Goal: Find specific page/section: Find specific page/section

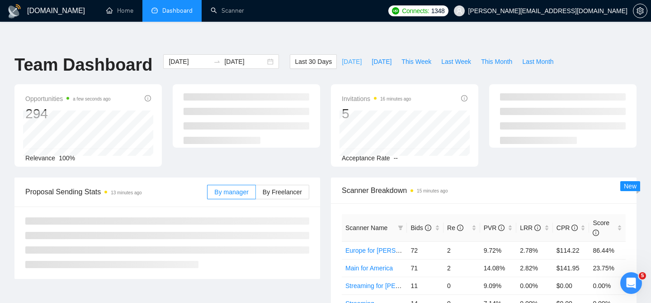
click at [353, 54] on button "[DATE]" at bounding box center [352, 61] width 30 height 14
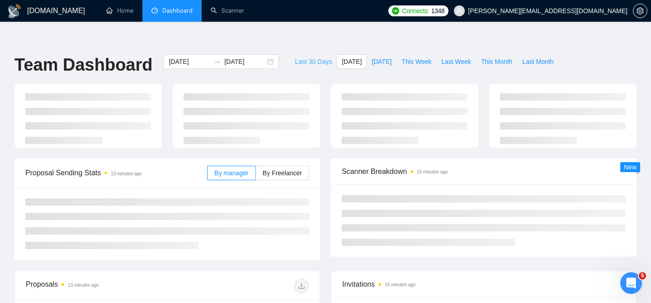
click at [300, 57] on span "Last 30 Days" at bounding box center [313, 62] width 37 height 10
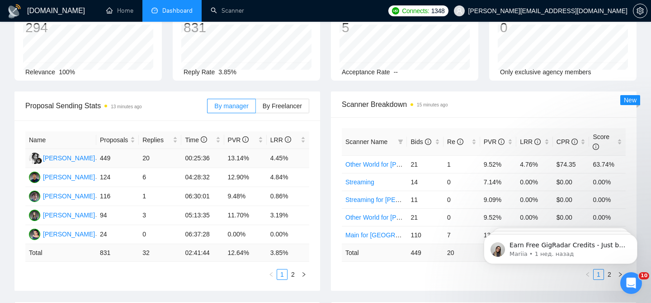
scroll to position [95, 0]
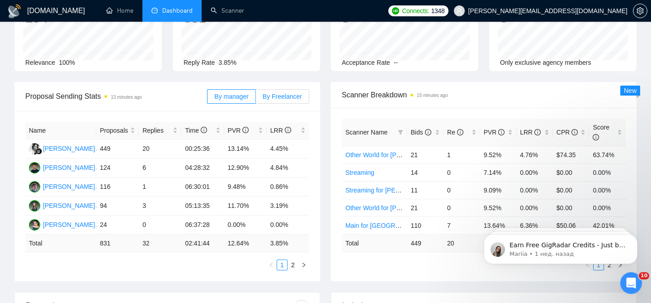
click at [284, 89] on label "By Freelancer" at bounding box center [282, 96] width 53 height 14
click at [256, 99] on input "By Freelancer" at bounding box center [256, 99] width 0 height 0
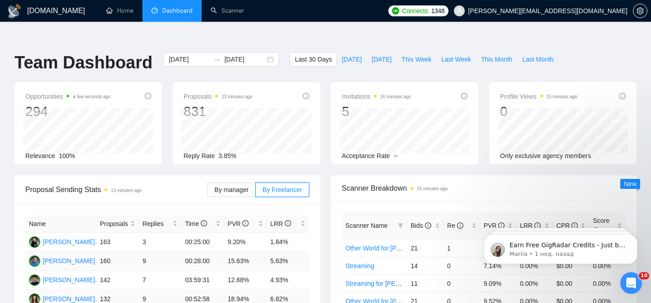
scroll to position [0, 0]
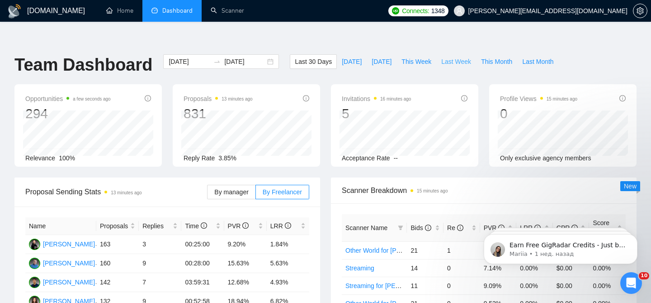
click at [459, 57] on span "Last Week" at bounding box center [456, 62] width 30 height 10
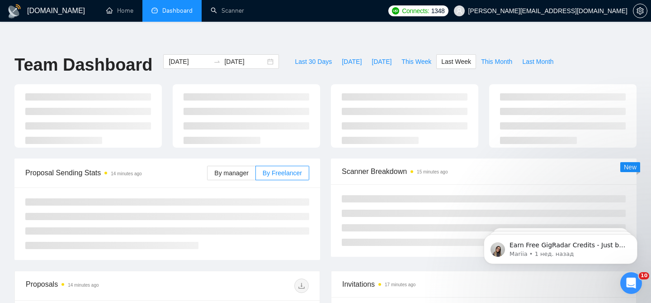
type input "[DATE]"
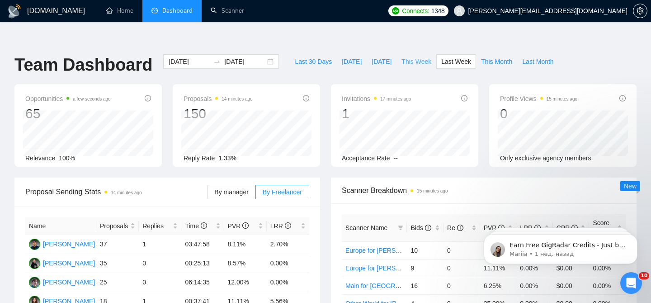
click at [408, 57] on span "This Week" at bounding box center [417, 62] width 30 height 10
type input "[DATE]"
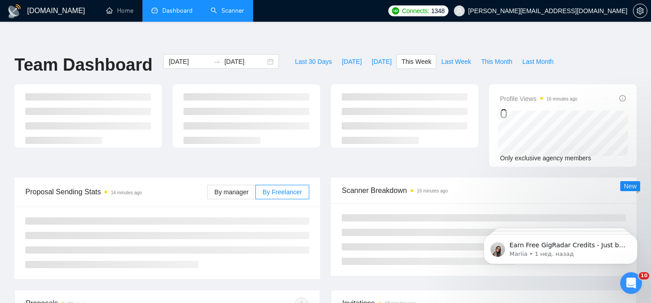
click at [223, 13] on link "Scanner" at bounding box center [227, 11] width 33 height 8
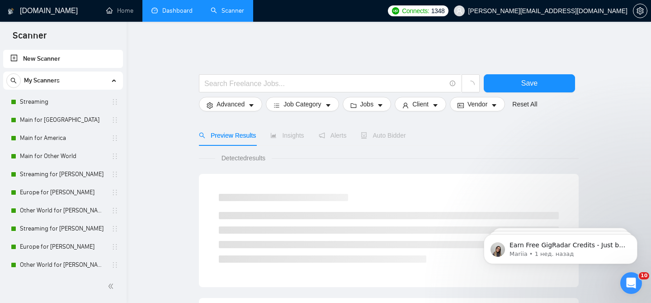
click at [180, 10] on link "Dashboard" at bounding box center [171, 11] width 41 height 8
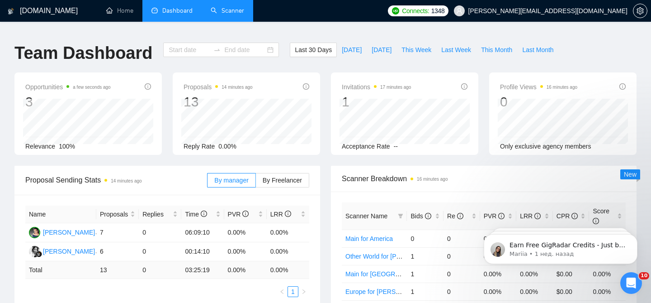
type input "[DATE]"
